Goal: Find specific page/section: Find specific page/section

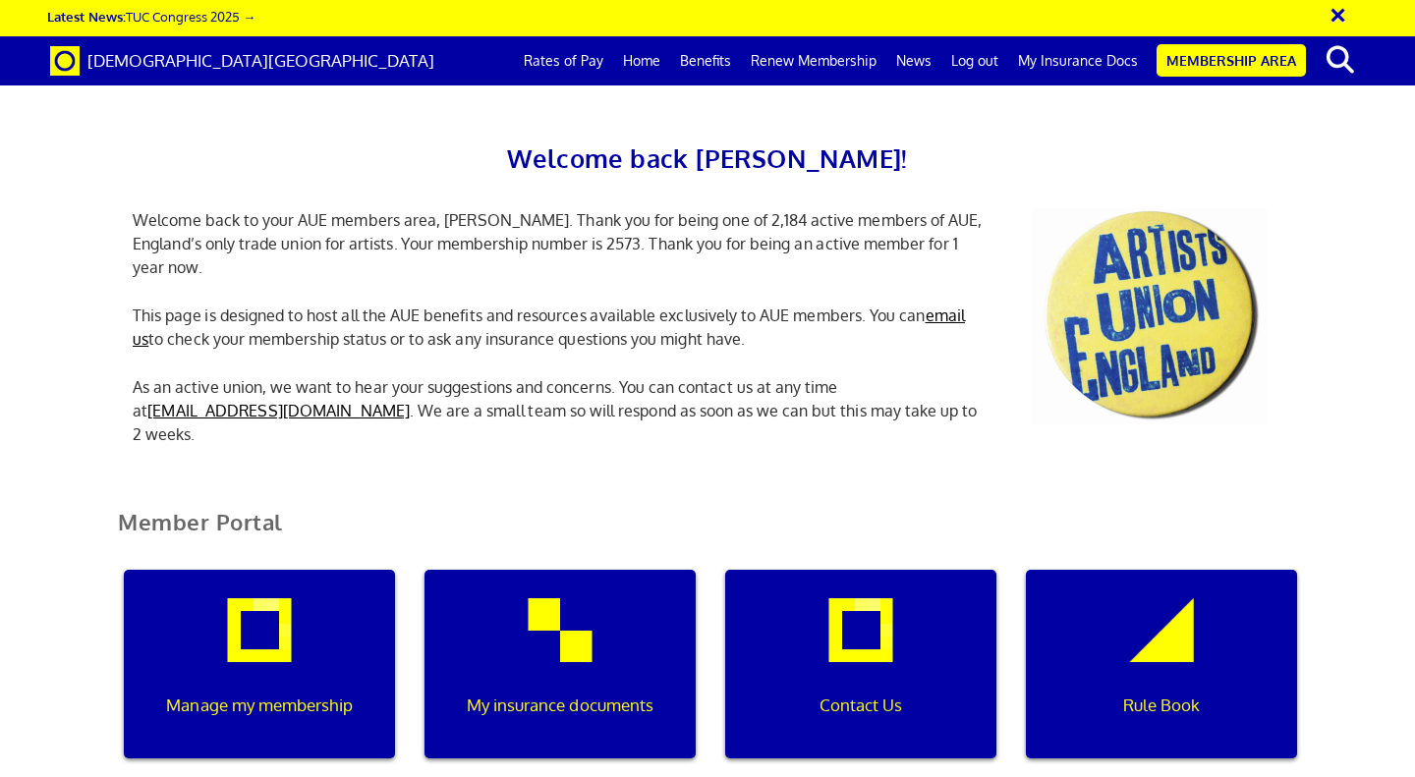
scroll to position [41, 0]
click at [624, 580] on div "My insurance documents" at bounding box center [560, 664] width 271 height 189
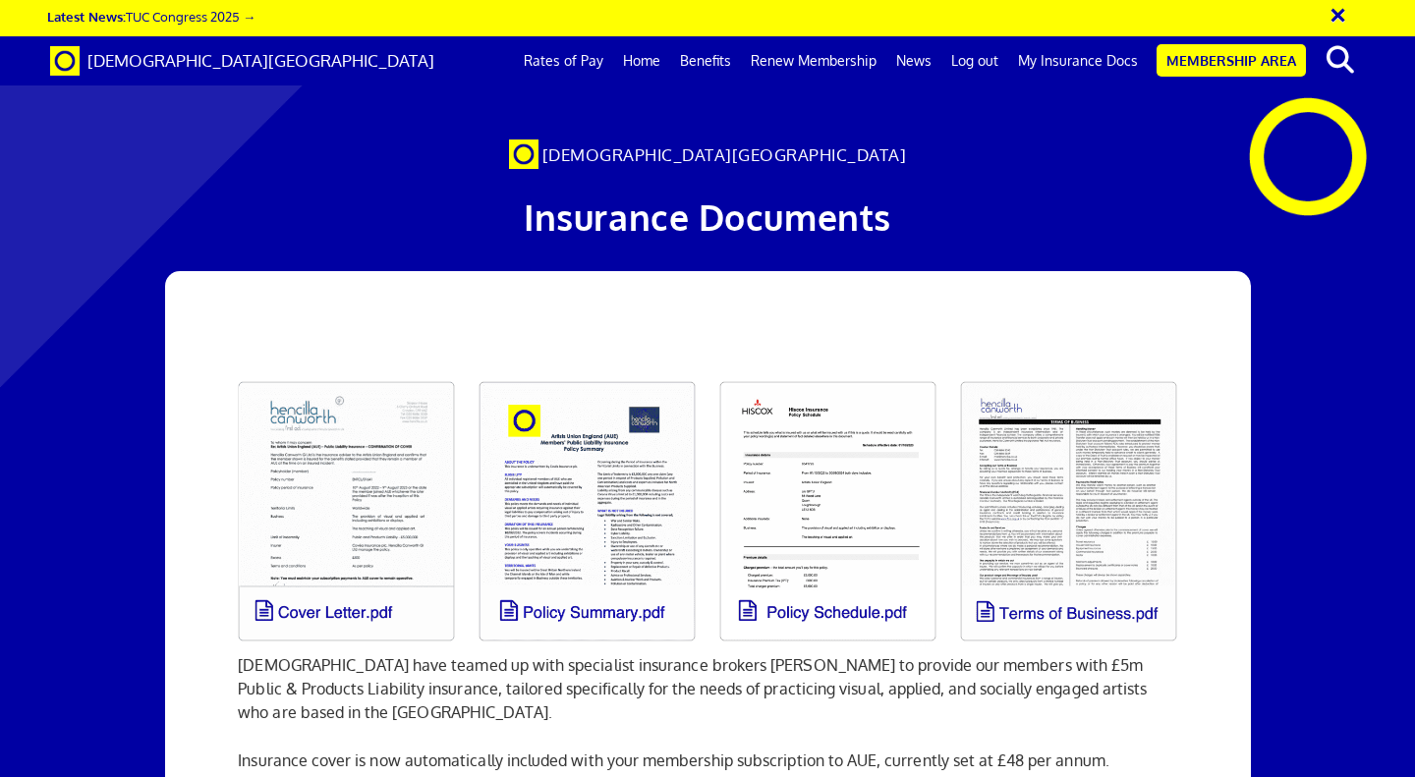
scroll to position [0, 11]
click at [430, 456] on link at bounding box center [346, 511] width 241 height 284
click at [1064, 46] on link "My Insurance Docs" at bounding box center [1078, 60] width 140 height 49
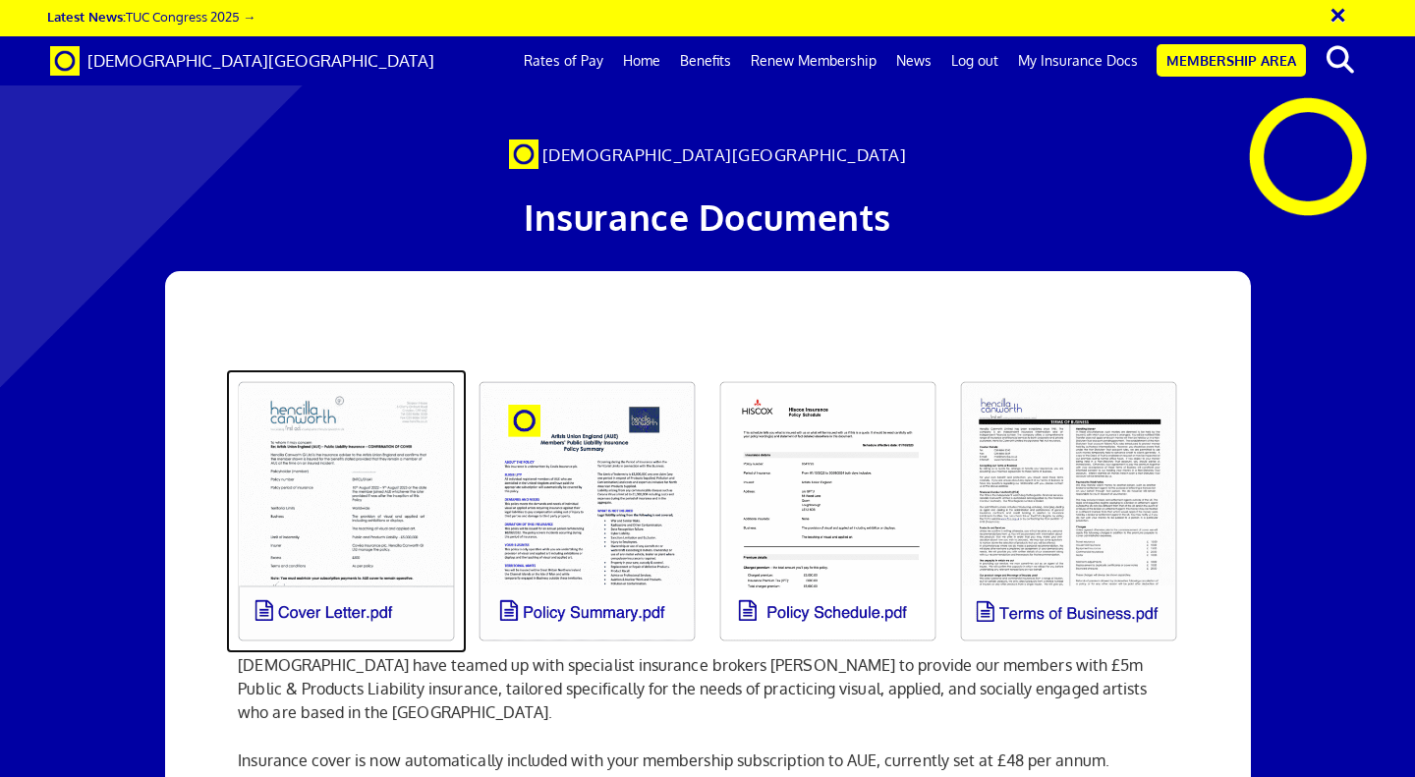
click at [326, 512] on link at bounding box center [346, 511] width 241 height 284
